Goal: Find specific page/section: Find specific page/section

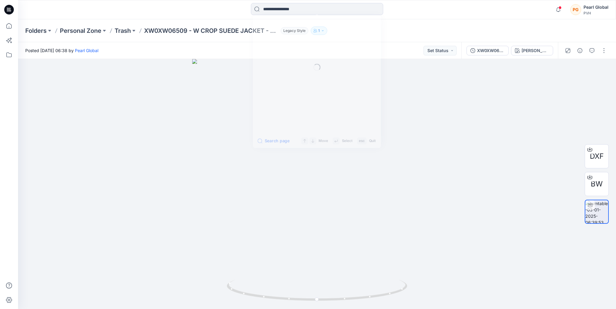
click at [297, 8] on input at bounding box center [317, 9] width 132 height 12
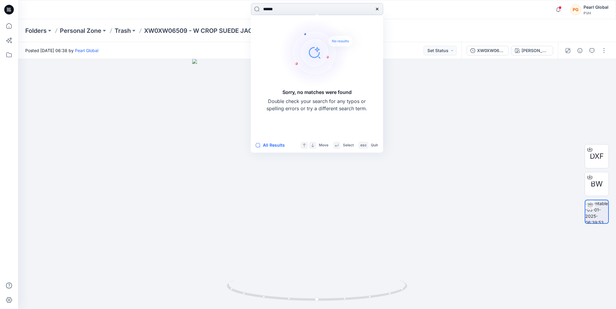
click at [267, 9] on input "******" at bounding box center [317, 9] width 132 height 12
drag, startPoint x: 280, startPoint y: 8, endPoint x: 265, endPoint y: 11, distance: 15.3
click at [265, 11] on input "******" at bounding box center [317, 9] width 132 height 12
type input "******"
drag, startPoint x: 378, startPoint y: 8, endPoint x: 387, endPoint y: 9, distance: 9.1
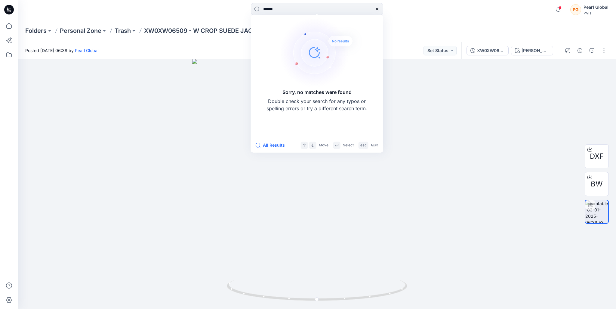
click at [378, 8] on icon at bounding box center [377, 9] width 5 height 5
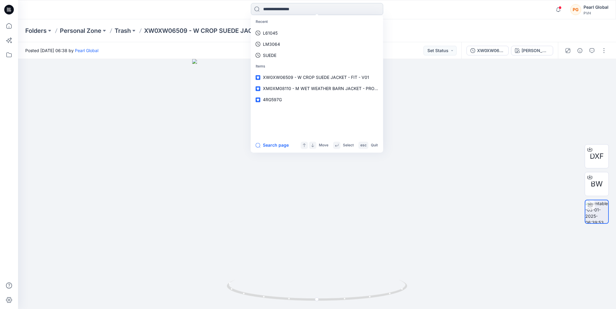
click at [304, 11] on input at bounding box center [317, 9] width 132 height 12
click at [277, 54] on link "SUEDE" at bounding box center [317, 55] width 130 height 11
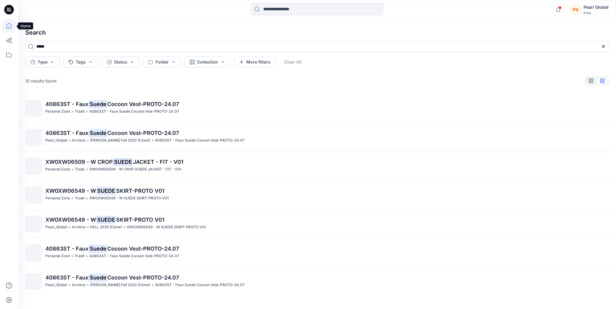
click at [6, 26] on icon at bounding box center [8, 25] width 13 height 13
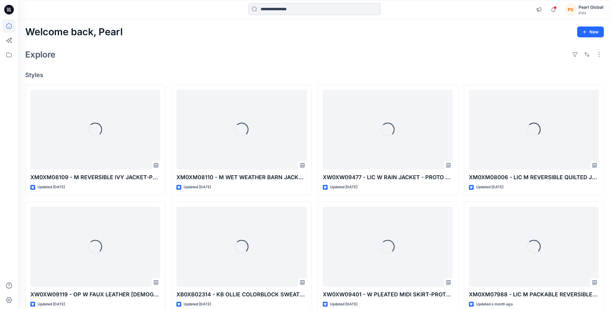
click at [296, 7] on input at bounding box center [314, 9] width 132 height 12
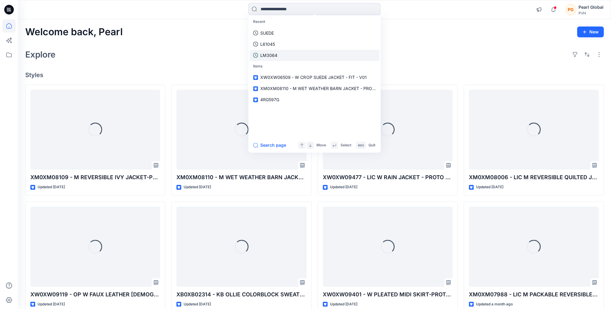
click at [270, 55] on p "LM3064" at bounding box center [268, 55] width 17 height 6
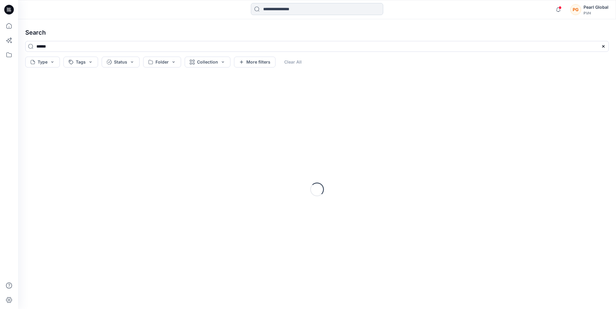
click at [289, 7] on input at bounding box center [317, 9] width 132 height 12
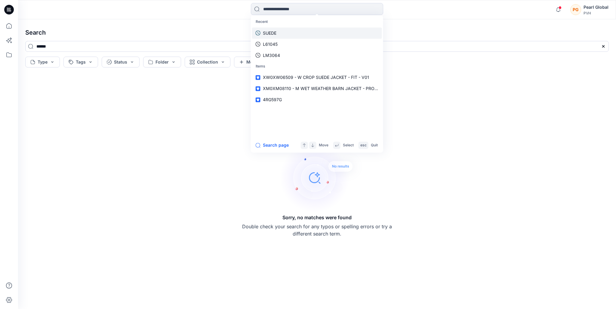
click at [277, 32] on link "SUEDE" at bounding box center [317, 32] width 130 height 11
type input "*****"
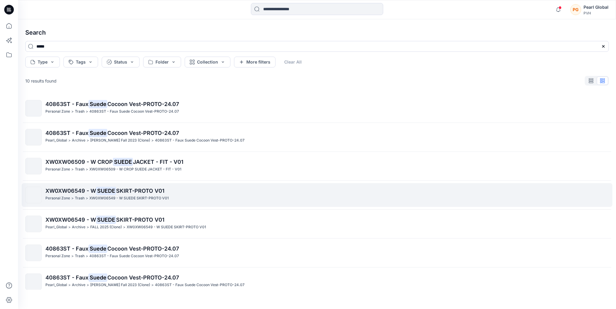
click at [75, 192] on span "XW0XW06549 - W" at bounding box center [70, 190] width 51 height 6
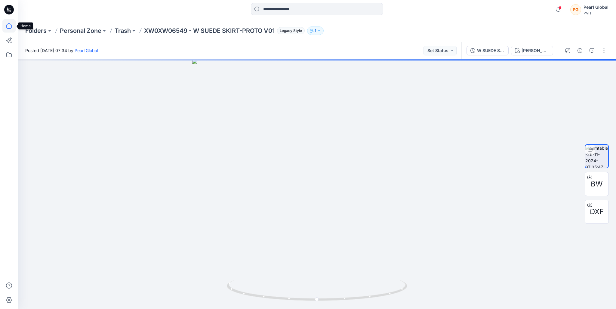
click at [9, 25] on icon at bounding box center [8, 25] width 13 height 13
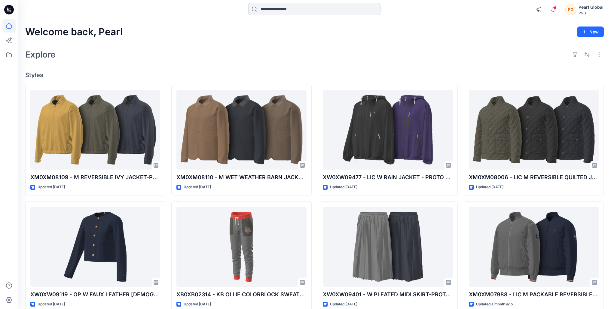
click at [288, 9] on input at bounding box center [314, 9] width 132 height 12
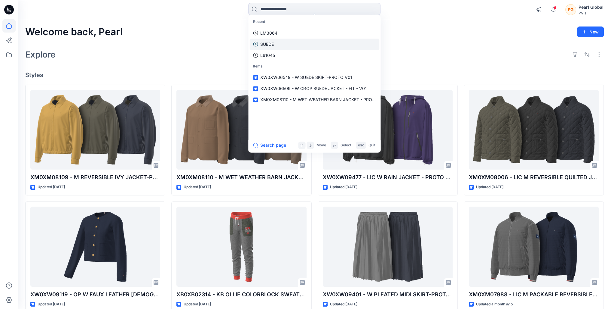
click at [274, 44] on p "SUEDE" at bounding box center [267, 44] width 14 height 6
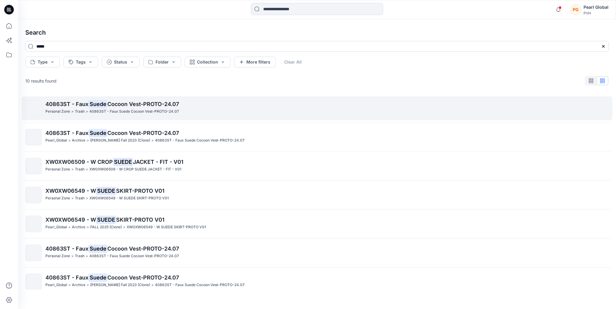
click at [76, 104] on span "40863ST - Faux" at bounding box center [66, 104] width 43 height 6
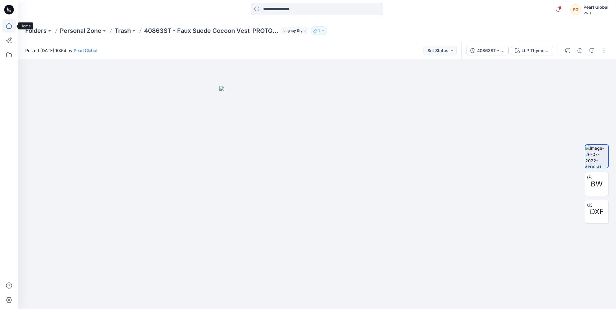
click at [11, 26] on icon at bounding box center [8, 25] width 13 height 13
